Goal: Navigation & Orientation: Find specific page/section

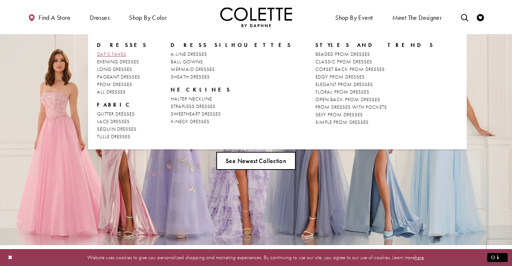
click at [111, 53] on span "DAF'S FAVES" at bounding box center [111, 54] width 29 height 6
click at [108, 92] on span "ALL DRESSES" at bounding box center [111, 91] width 29 height 6
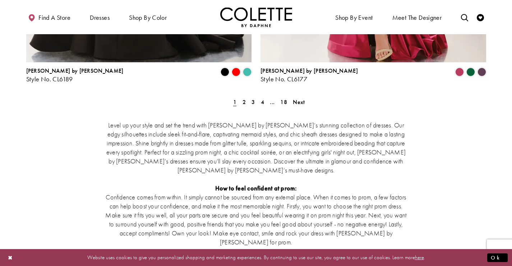
scroll to position [1401, 0]
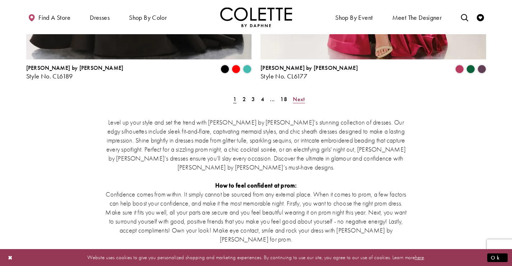
click at [303, 95] on span "Next" at bounding box center [299, 99] width 12 height 8
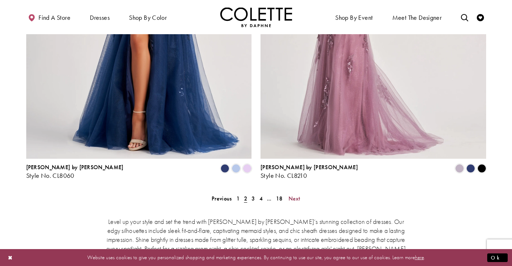
scroll to position [1332, 0]
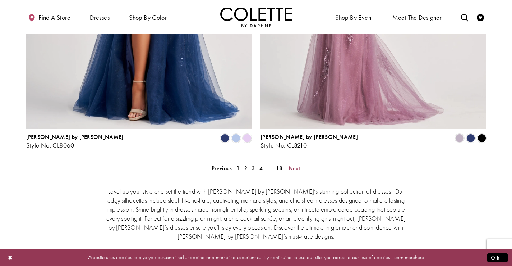
click at [292, 164] on span "Next" at bounding box center [295, 168] width 12 height 8
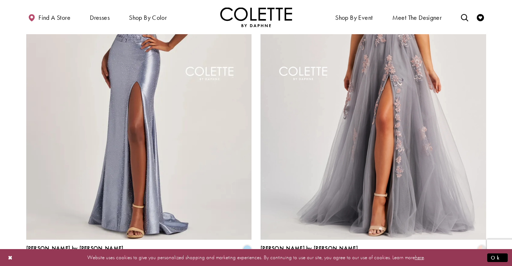
scroll to position [1296, 0]
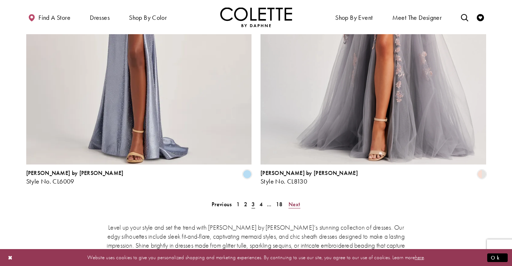
click at [296, 200] on span "Next" at bounding box center [295, 204] width 12 height 8
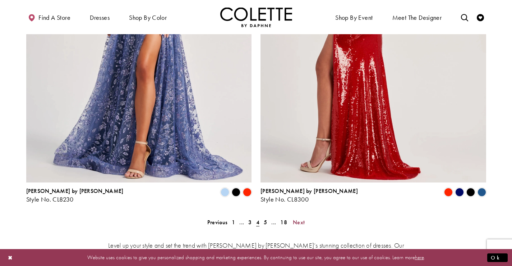
scroll to position [1296, 0]
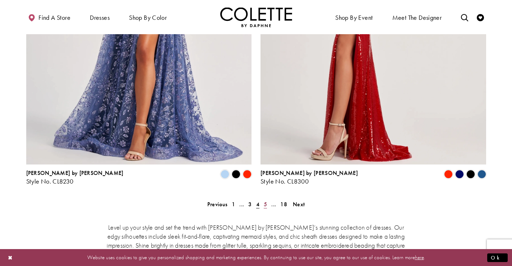
click at [266, 200] on span "5" at bounding box center [265, 204] width 3 height 8
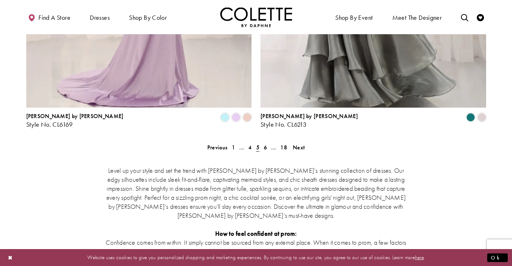
scroll to position [1368, 0]
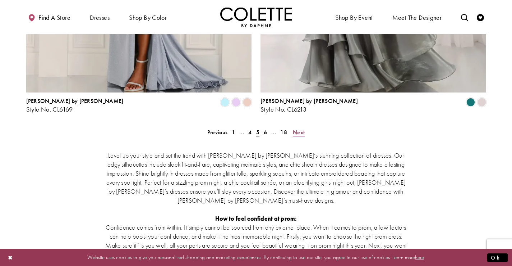
click at [298, 128] on span "Next" at bounding box center [299, 132] width 12 height 8
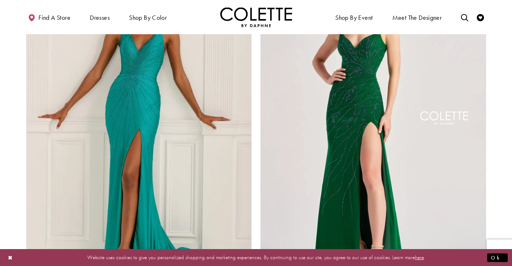
scroll to position [1296, 0]
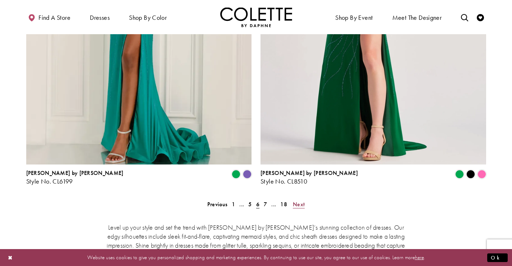
click at [296, 200] on span "Next" at bounding box center [299, 204] width 12 height 8
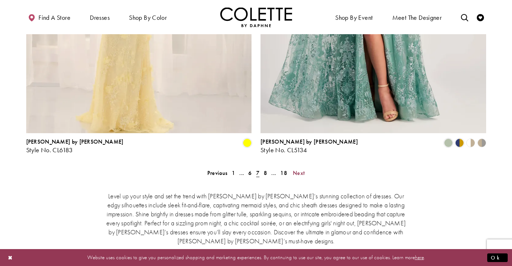
scroll to position [1332, 0]
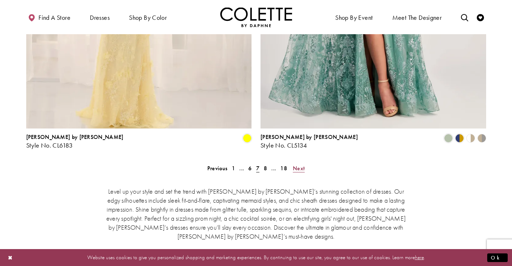
click at [298, 164] on span "Next" at bounding box center [299, 168] width 12 height 8
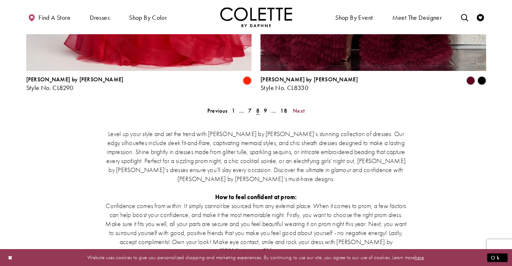
scroll to position [1404, 0]
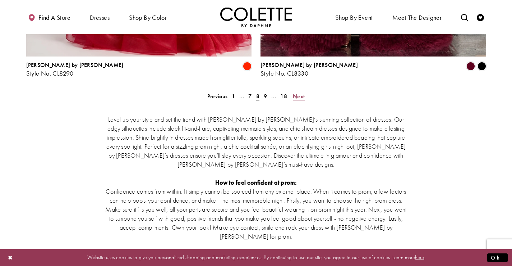
click at [298, 92] on span "Next" at bounding box center [299, 96] width 12 height 8
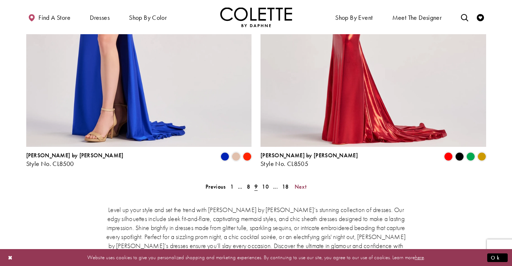
scroll to position [1368, 0]
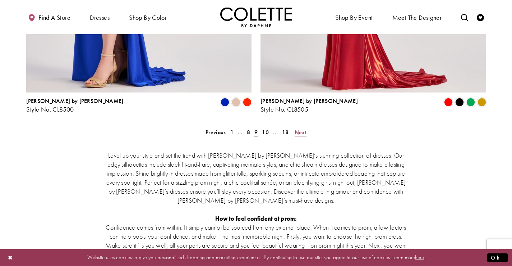
click at [300, 128] on span "Next" at bounding box center [301, 132] width 12 height 8
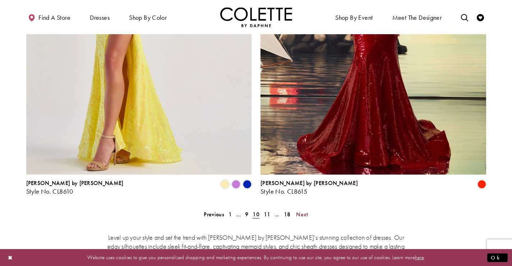
scroll to position [1296, 0]
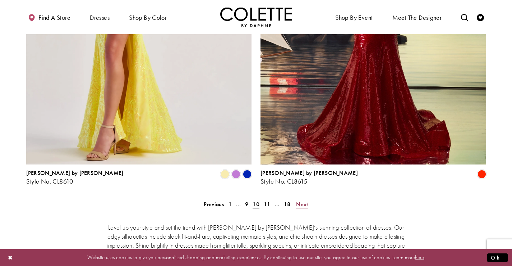
click at [301, 200] on span "Next" at bounding box center [302, 204] width 12 height 8
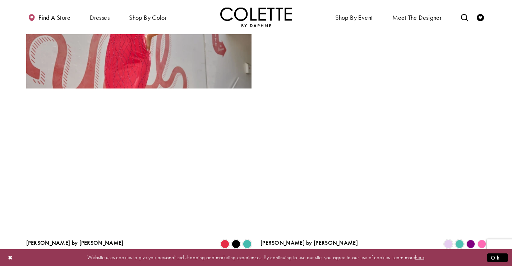
scroll to position [1332, 0]
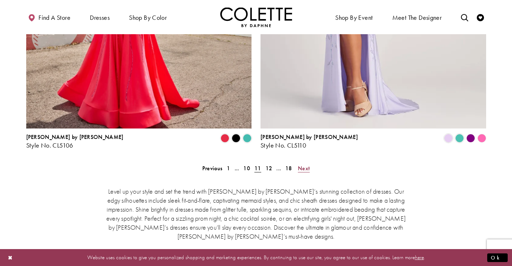
click at [302, 164] on span "Next" at bounding box center [304, 168] width 12 height 8
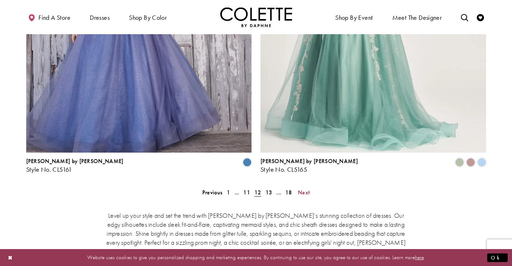
scroll to position [1332, 0]
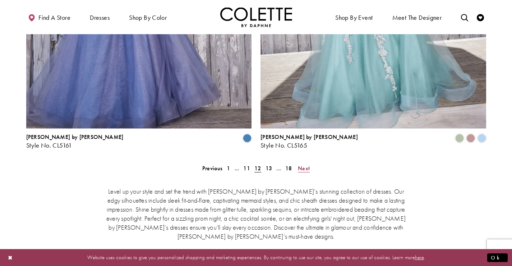
click at [303, 164] on span "Next" at bounding box center [304, 168] width 12 height 8
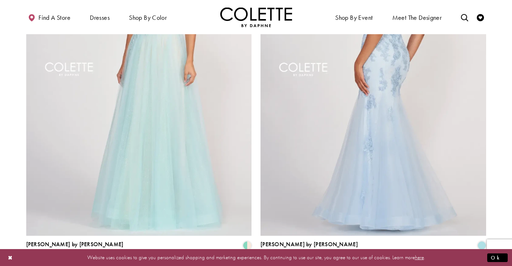
scroll to position [1296, 0]
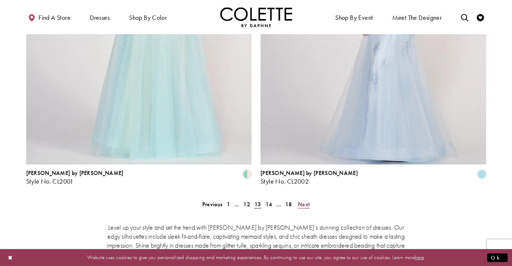
click at [307, 200] on span "Next" at bounding box center [304, 204] width 12 height 8
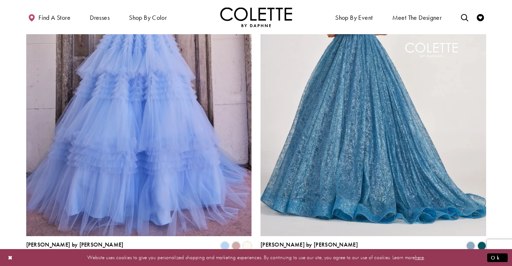
scroll to position [1296, 0]
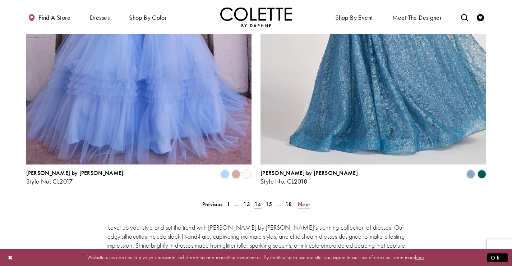
click at [303, 200] on span "Next" at bounding box center [304, 204] width 12 height 8
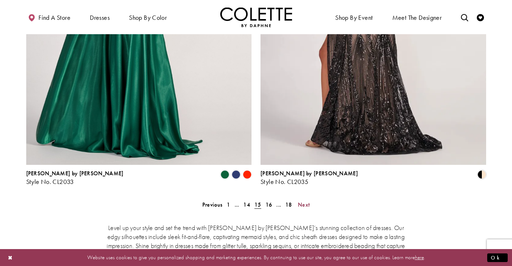
scroll to position [1296, 0]
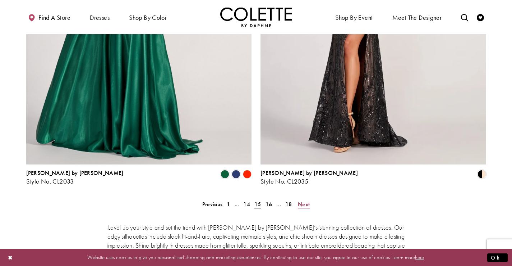
click at [306, 200] on span "Next" at bounding box center [304, 204] width 12 height 8
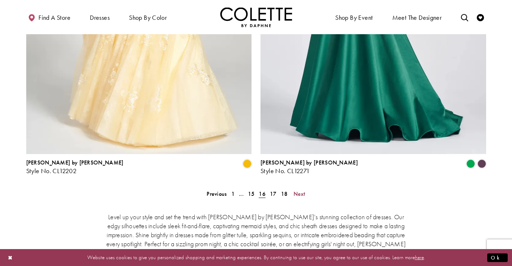
scroll to position [1332, 0]
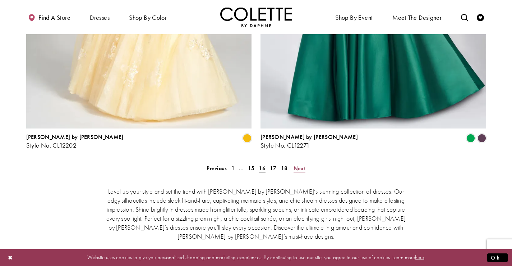
click at [298, 164] on span "Next" at bounding box center [300, 168] width 12 height 8
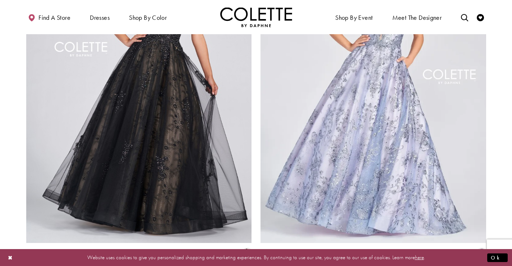
scroll to position [1260, 0]
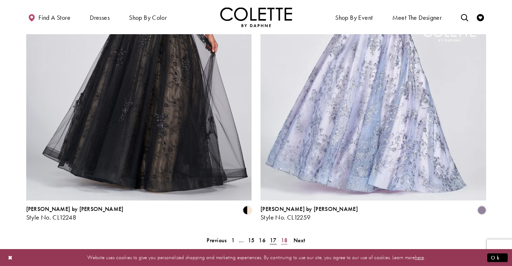
click at [286, 236] on span "18" at bounding box center [284, 240] width 7 height 8
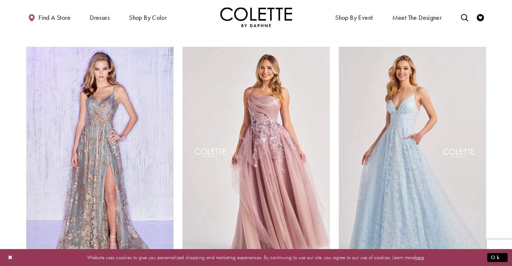
scroll to position [290, 0]
